Goal: Information Seeking & Learning: Learn about a topic

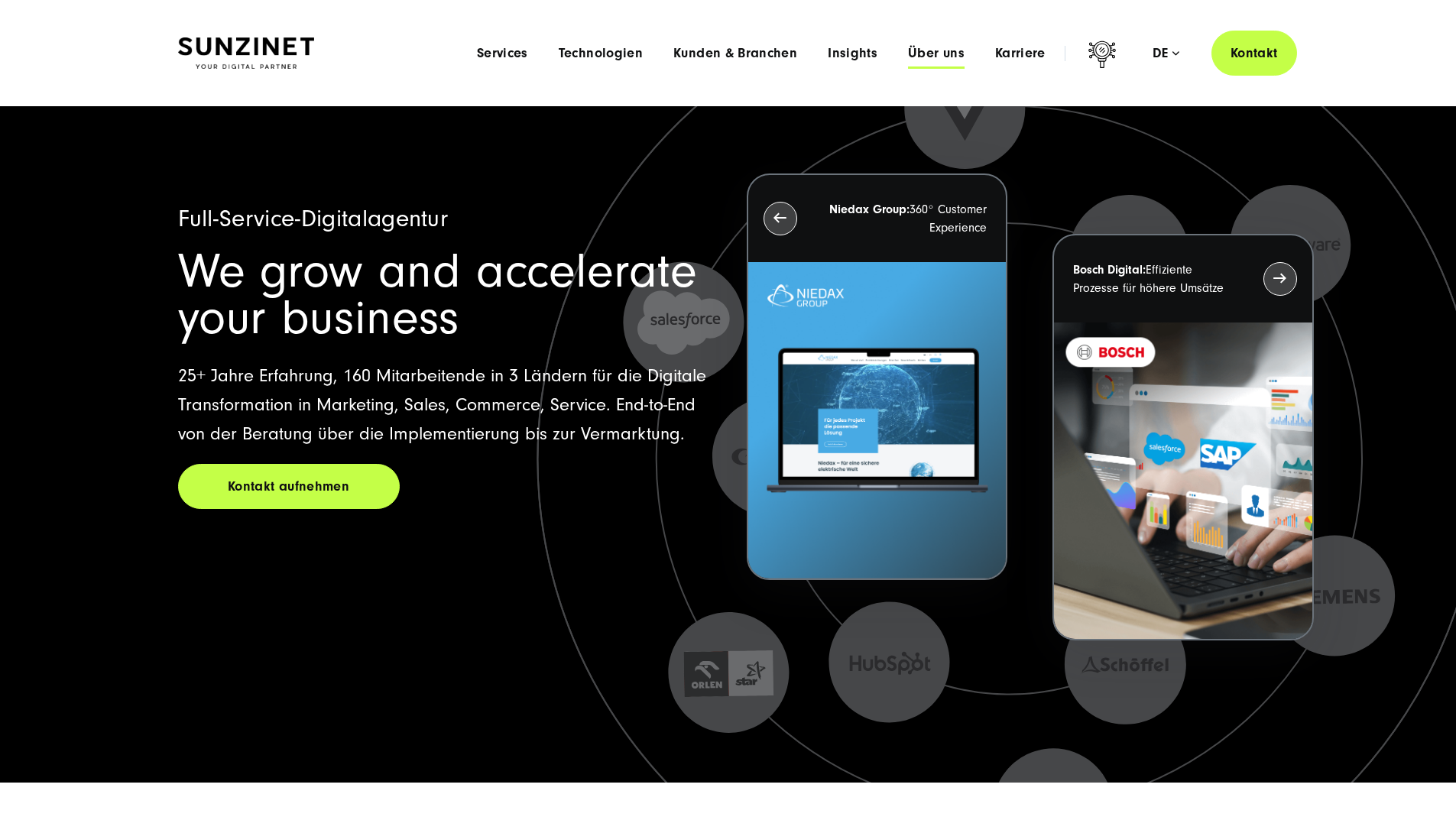
click at [908, 54] on span "Über uns" at bounding box center [936, 53] width 57 height 15
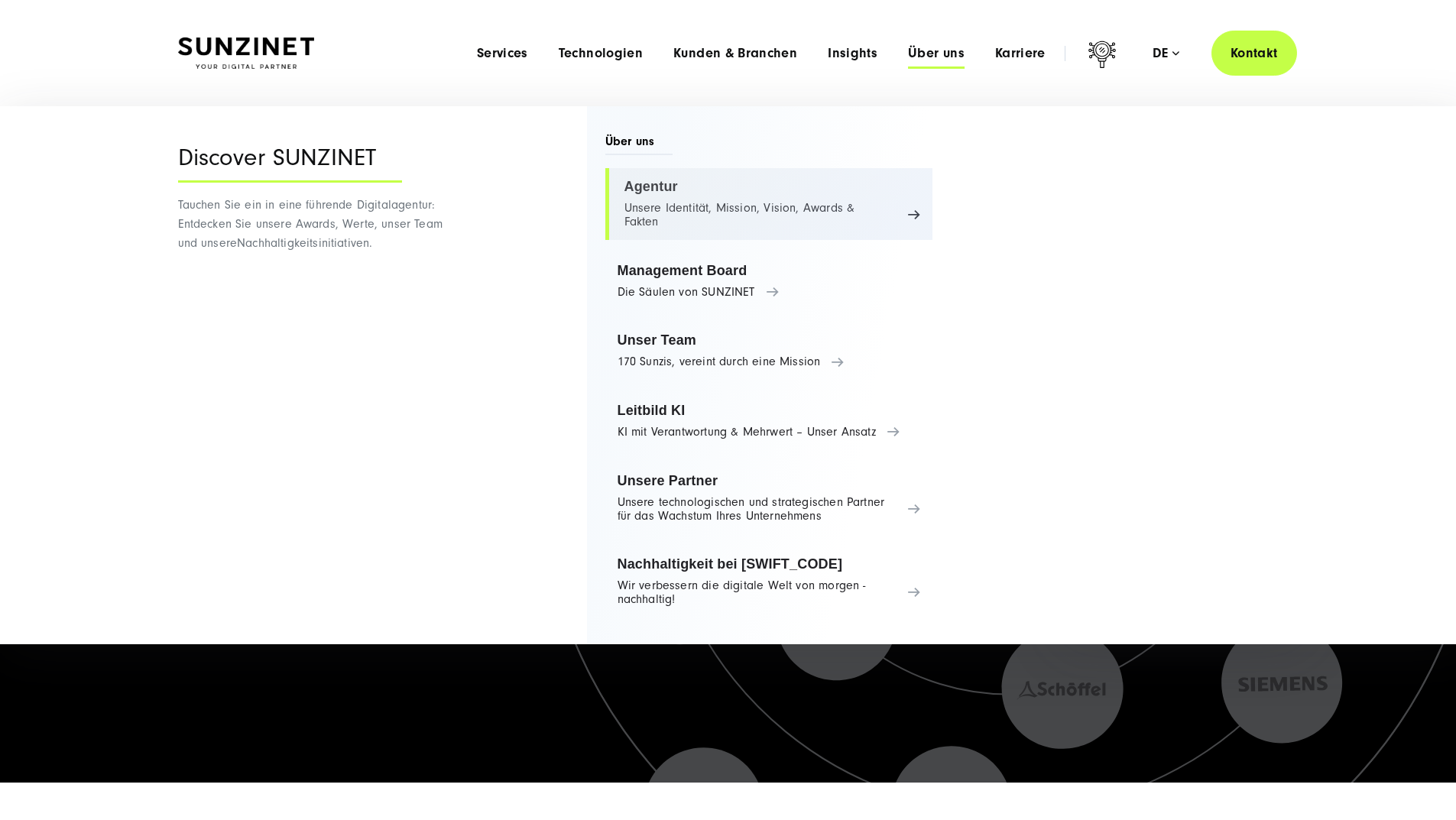
click at [663, 184] on link "Agentur Unsere Identität, Mission, Vision, Awards & Fakten" at bounding box center [770, 204] width 328 height 72
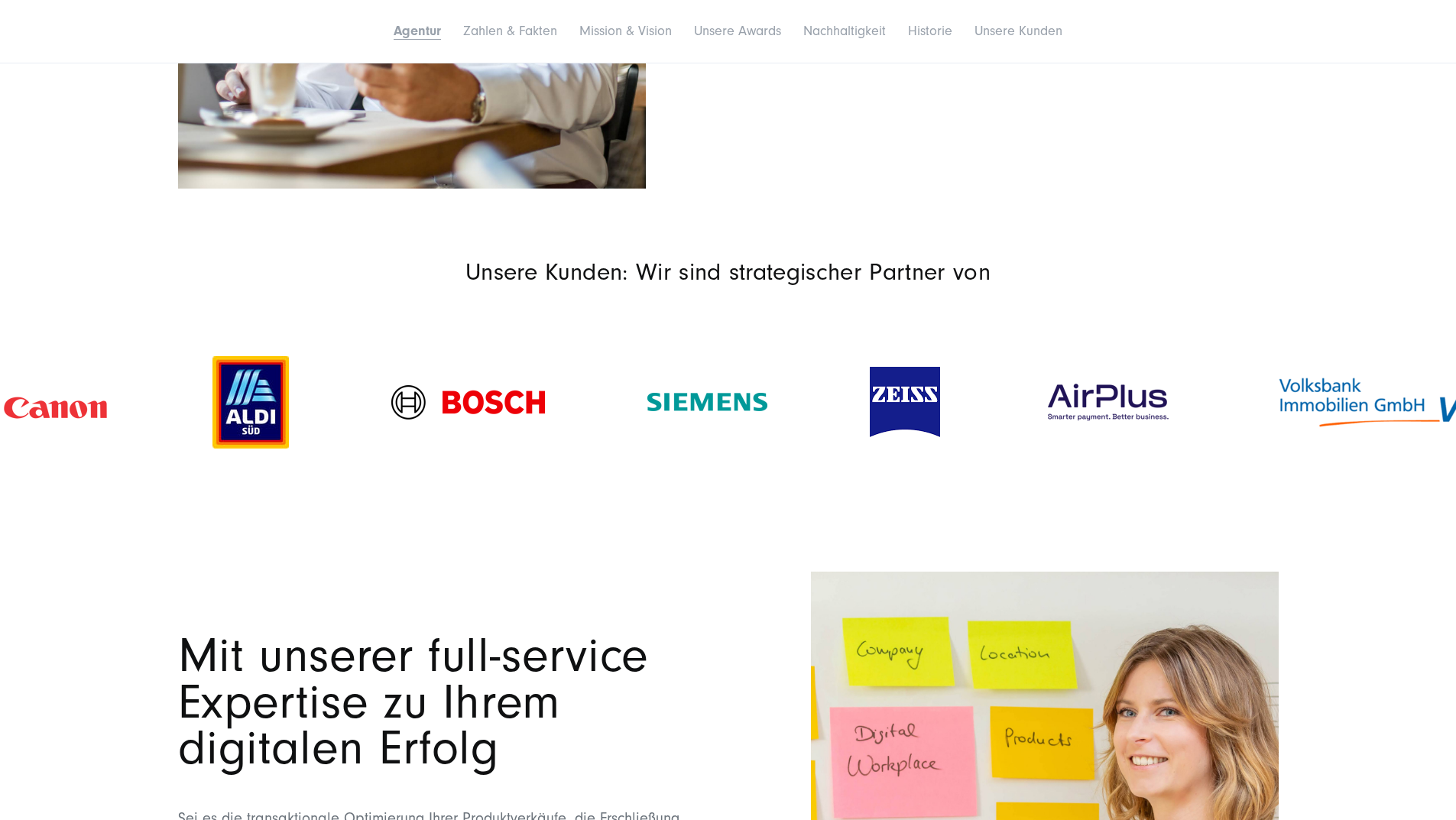
scroll to position [1069, 0]
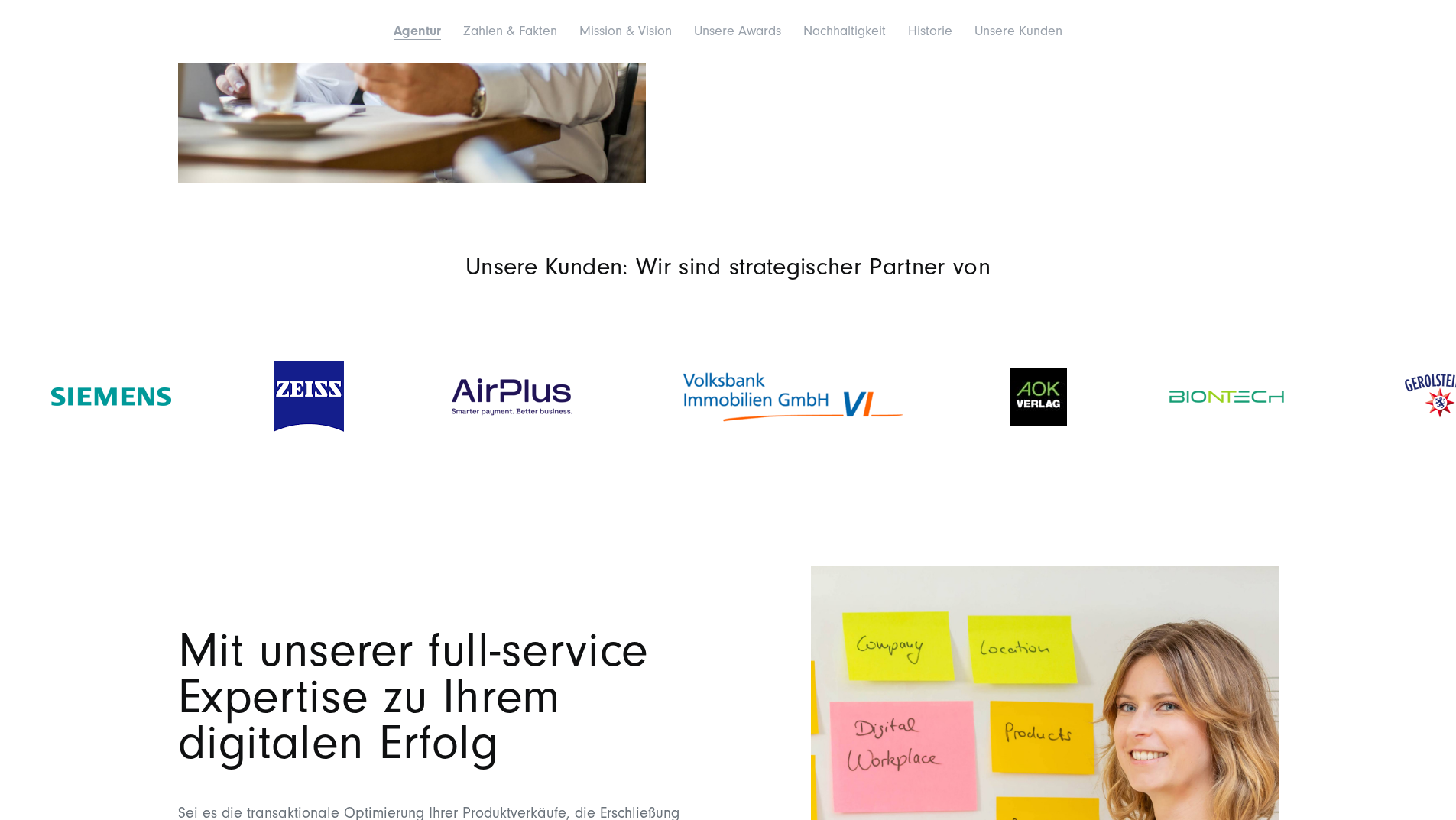
drag, startPoint x: 1173, startPoint y: 474, endPoint x: 570, endPoint y: 404, distance: 607.0
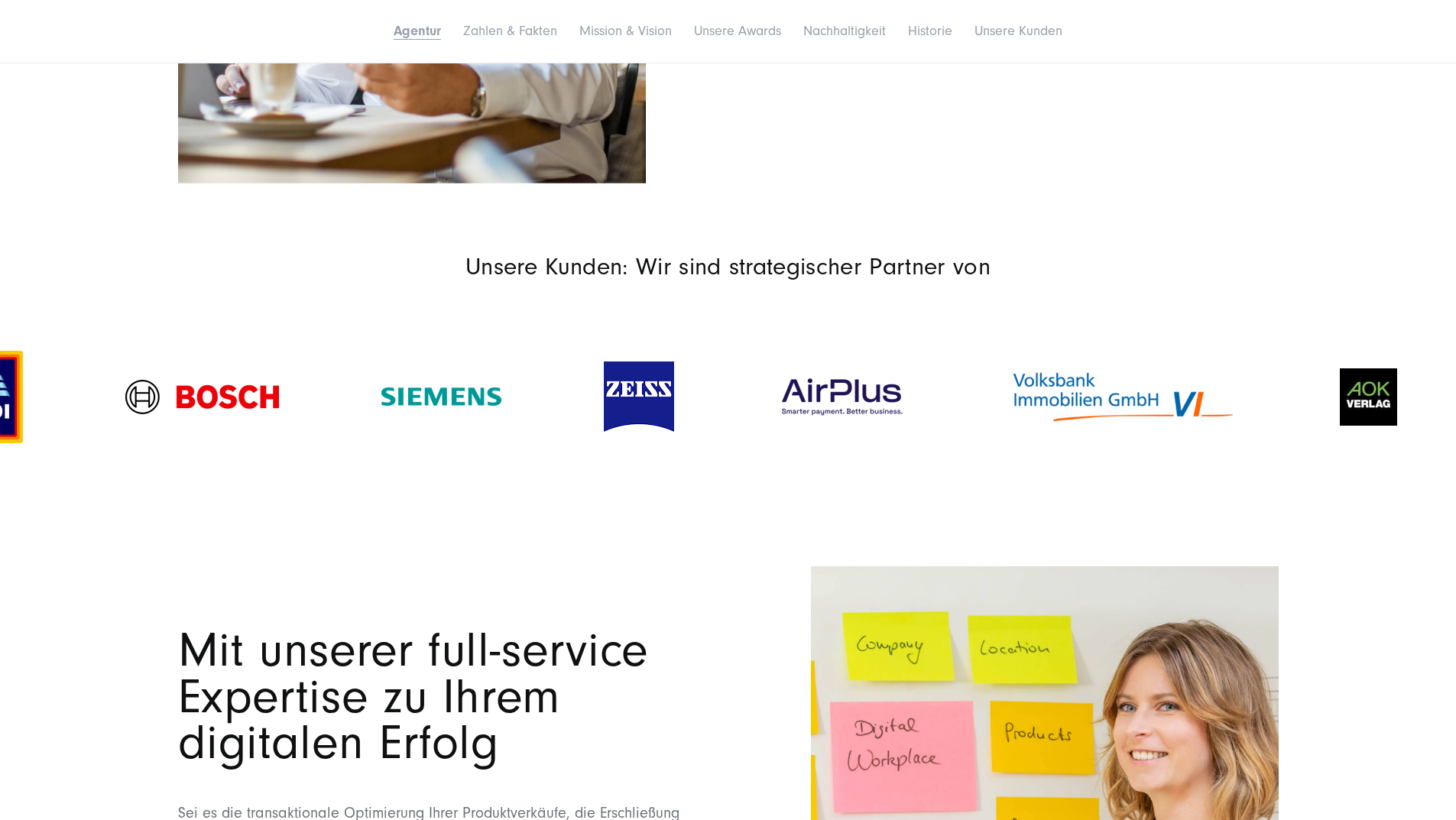
drag, startPoint x: 954, startPoint y: 442, endPoint x: 625, endPoint y: 416, distance: 330.0
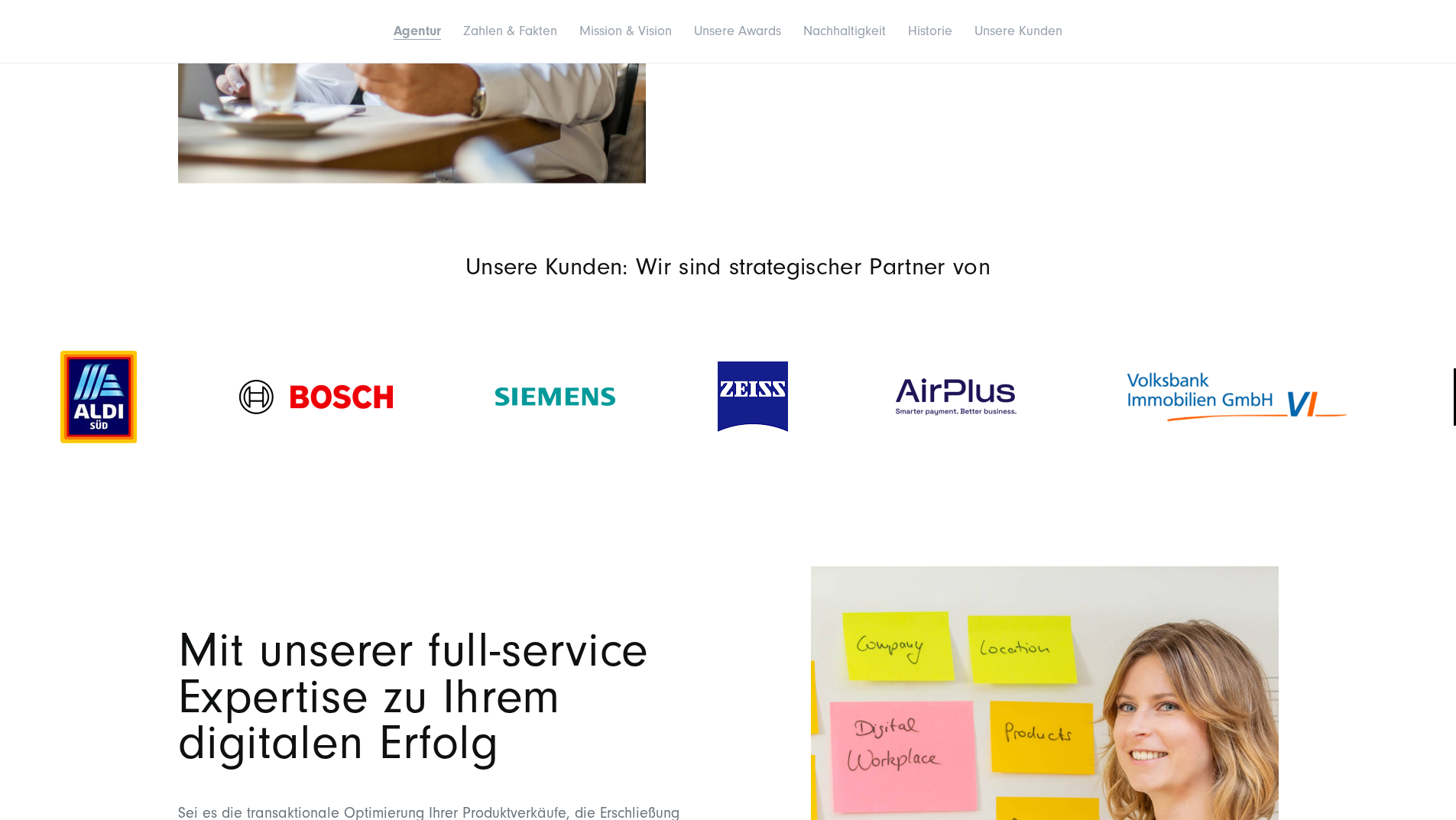
drag, startPoint x: 99, startPoint y: 448, endPoint x: 87, endPoint y: 431, distance: 20.8
click at [98, 433] on img at bounding box center [98, 397] width 76 height 92
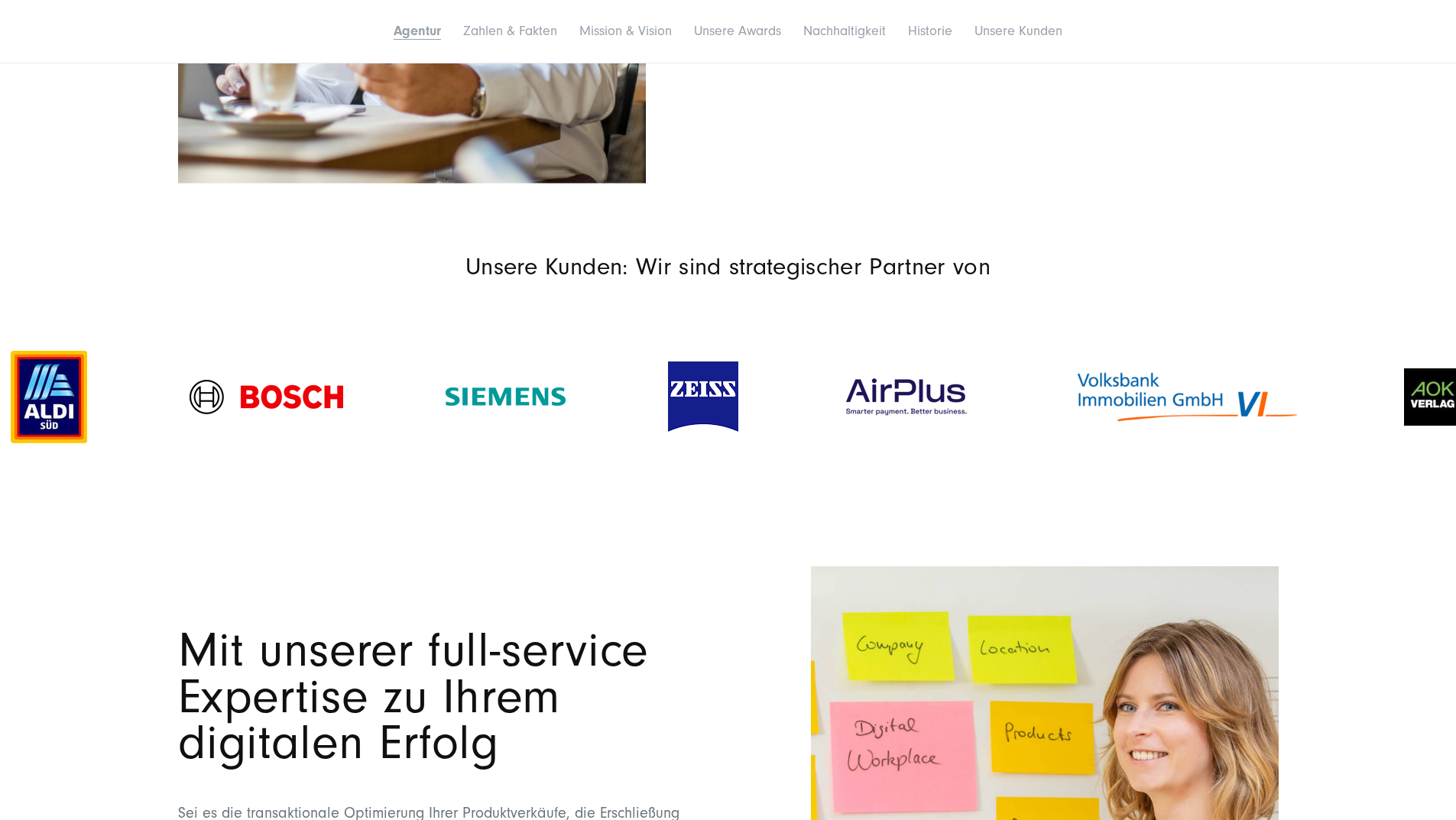
click at [1030, 39] on div "Jetzt Kontakt aufnehmen!" at bounding box center [1009, 15] width 540 height 47
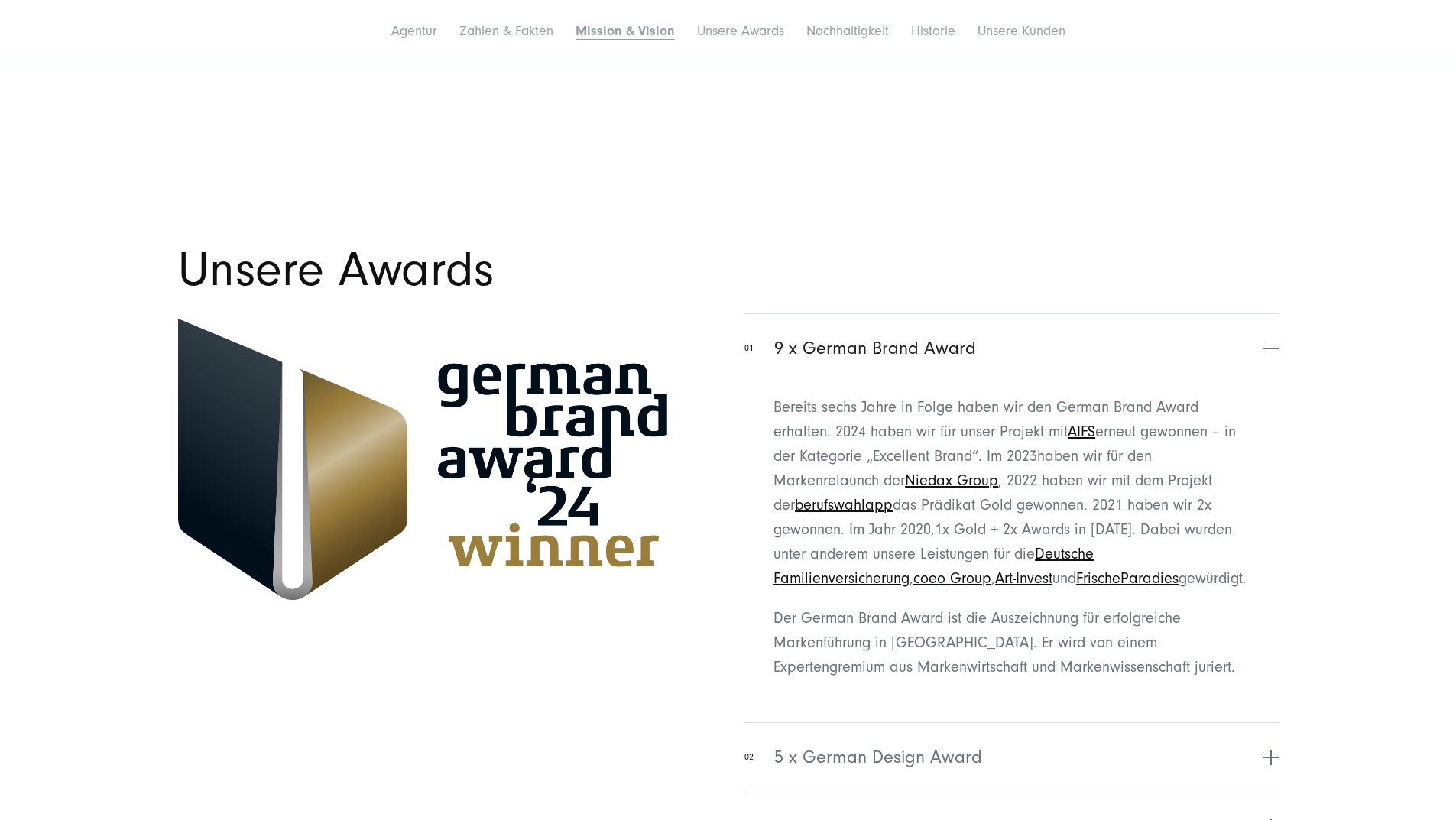
scroll to position [4125, 0]
click at [459, 39] on link "Zahlen & Fakten" at bounding box center [506, 31] width 94 height 16
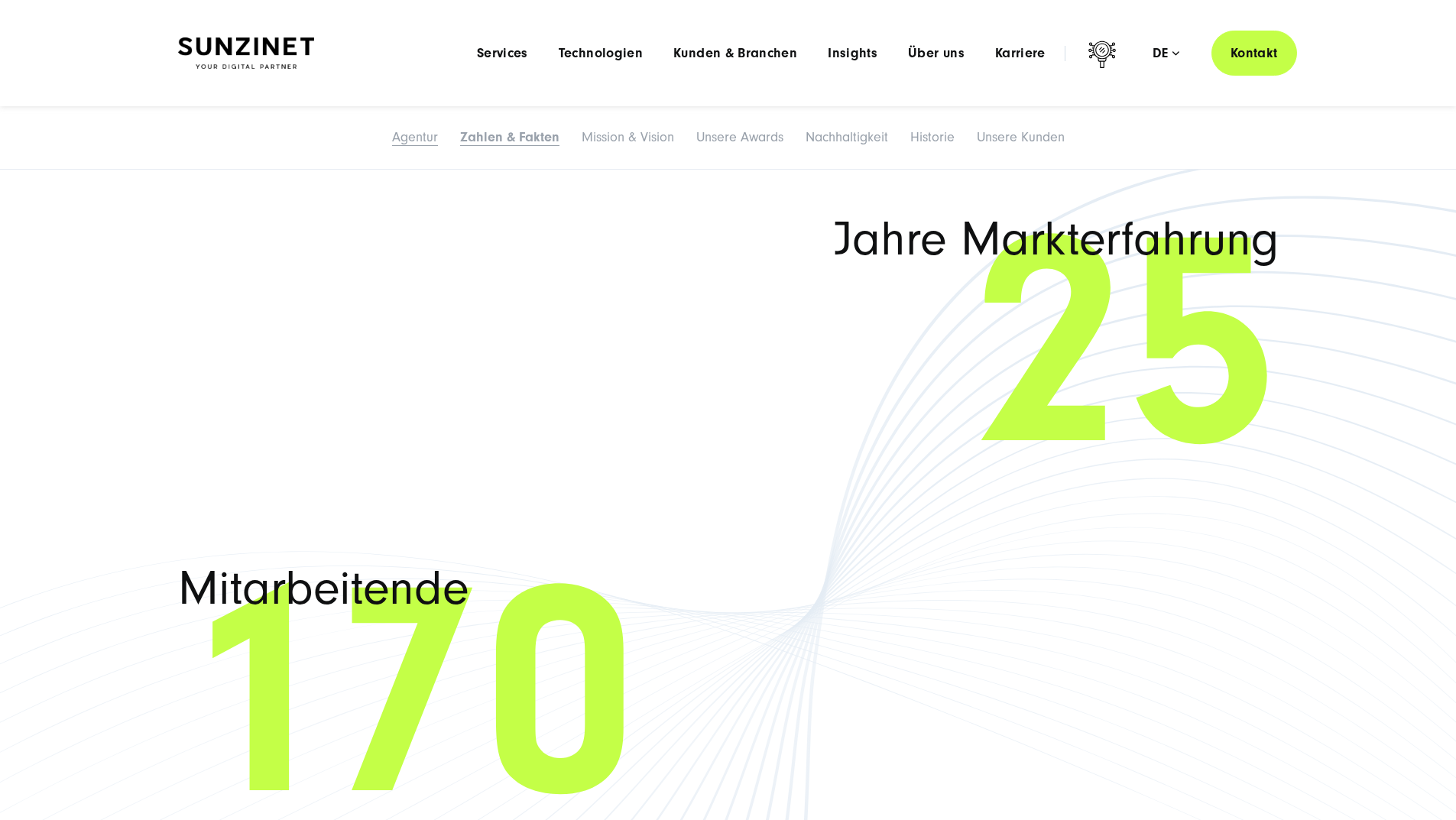
click at [392, 145] on link "Agentur" at bounding box center [415, 137] width 46 height 16
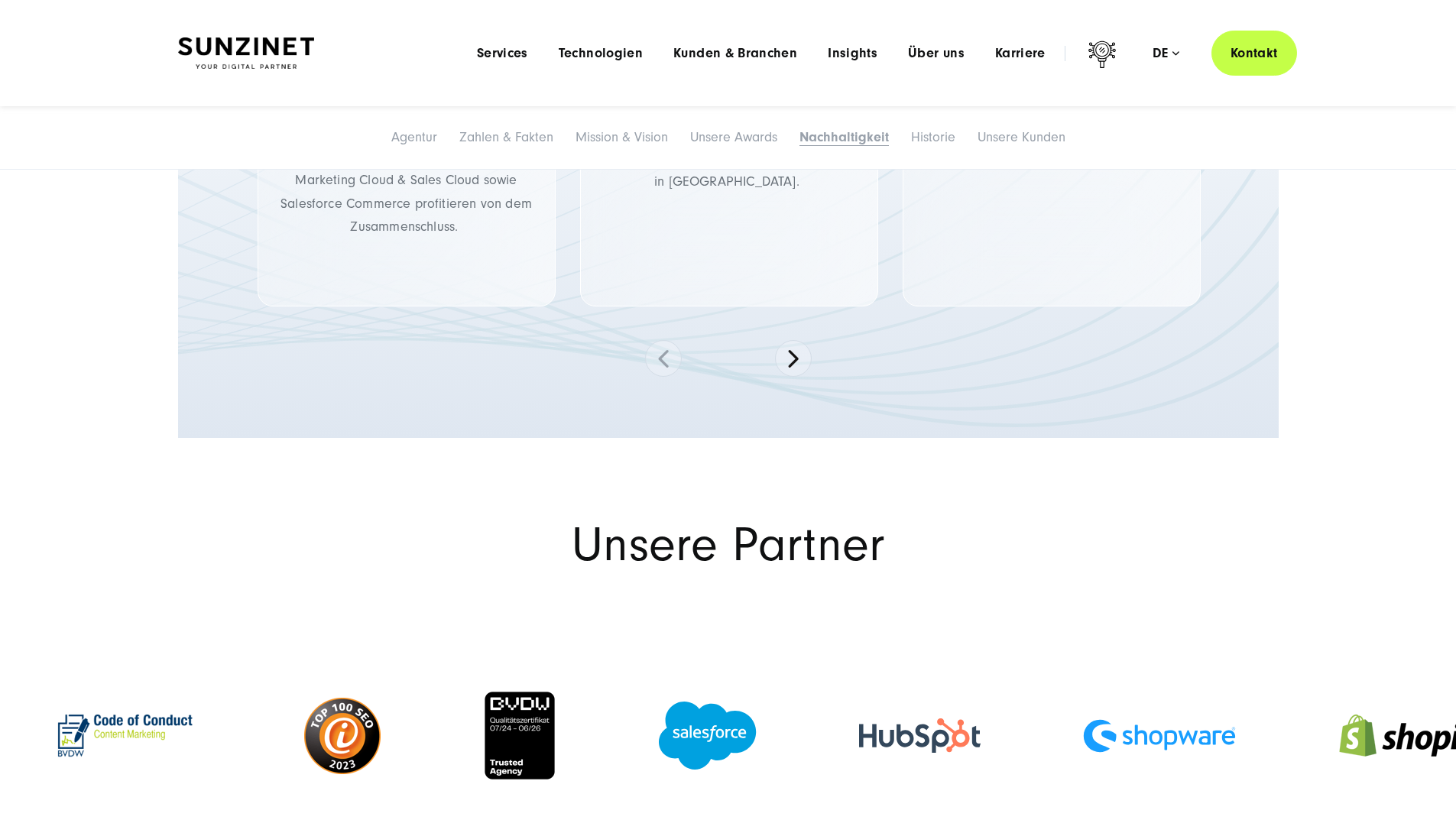
scroll to position [7166, 0]
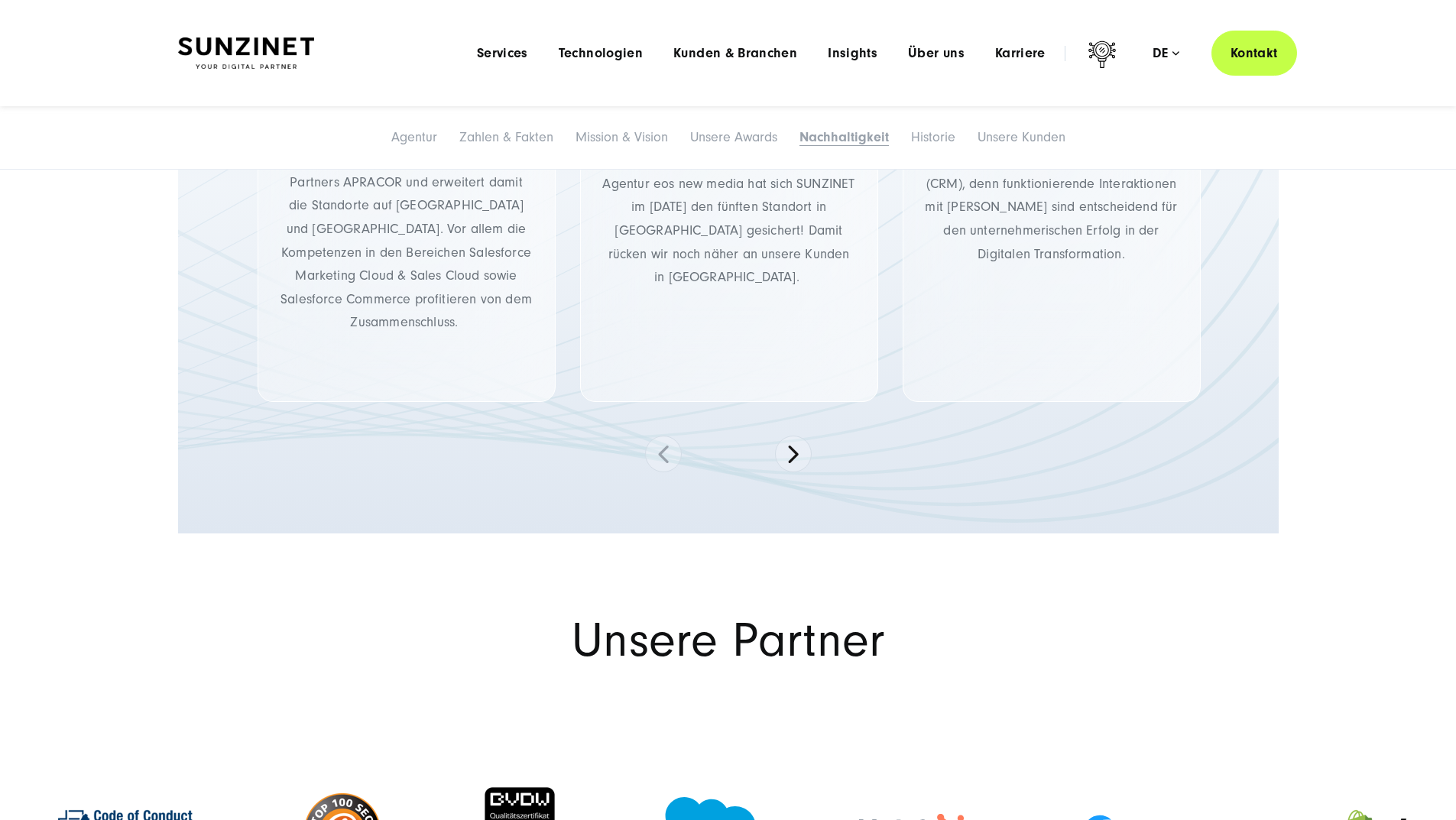
drag, startPoint x: 680, startPoint y: 325, endPoint x: 1109, endPoint y: 419, distance: 439.2
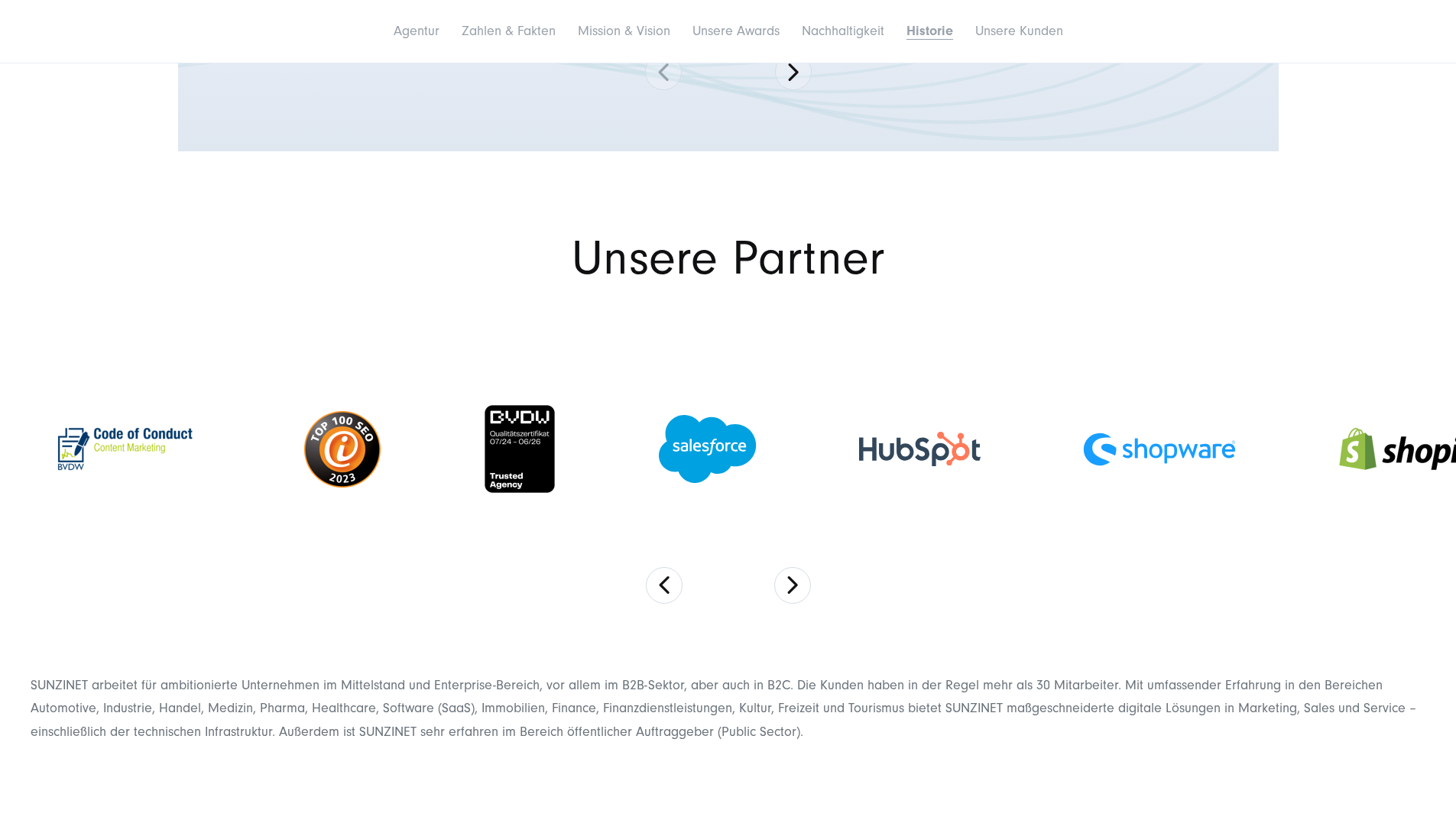
scroll to position [7854, 0]
